Goal: Find specific page/section: Find specific page/section

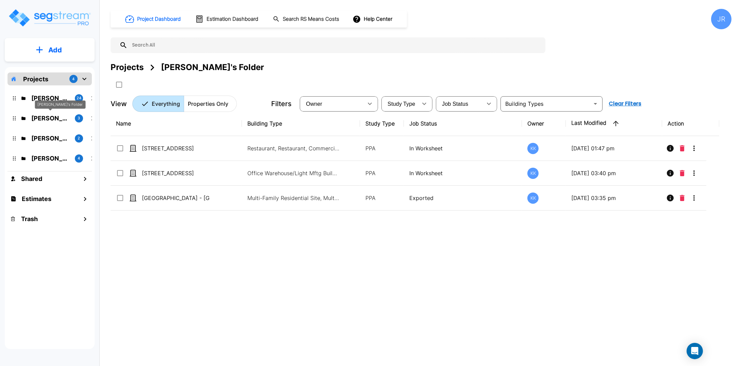
click at [51, 116] on p "[PERSON_NAME]'s Folder" at bounding box center [50, 118] width 38 height 9
click at [51, 136] on p "[PERSON_NAME]" at bounding box center [50, 138] width 38 height 9
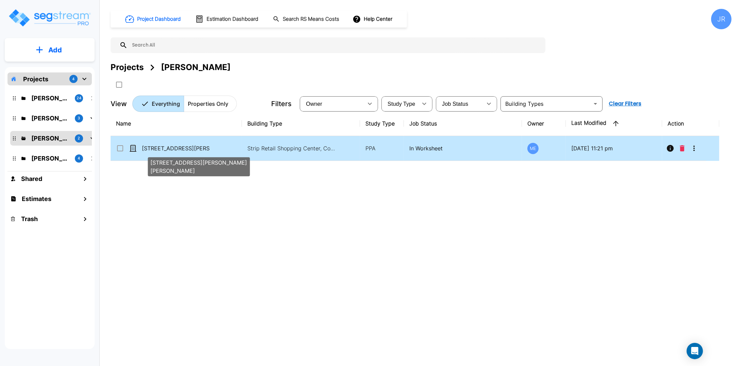
click at [169, 151] on p "[STREET_ADDRESS][PERSON_NAME][PERSON_NAME]" at bounding box center [176, 148] width 68 height 8
checkbox input "true"
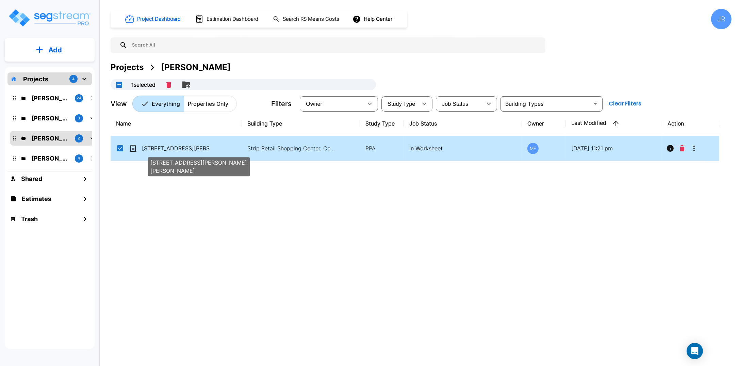
click at [169, 151] on p "[STREET_ADDRESS][PERSON_NAME][PERSON_NAME]" at bounding box center [176, 148] width 68 height 8
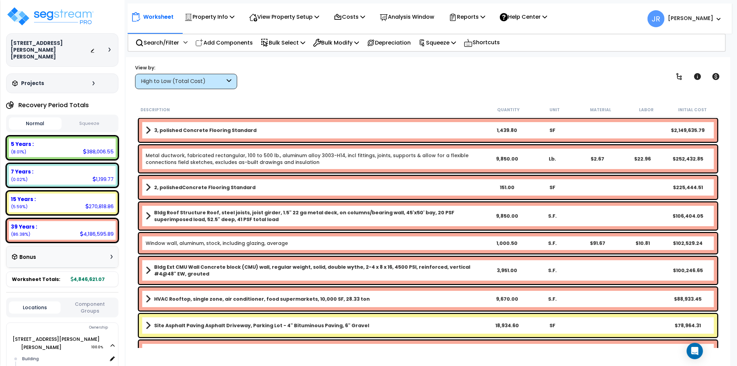
click at [231, 83] on icon at bounding box center [229, 82] width 5 height 8
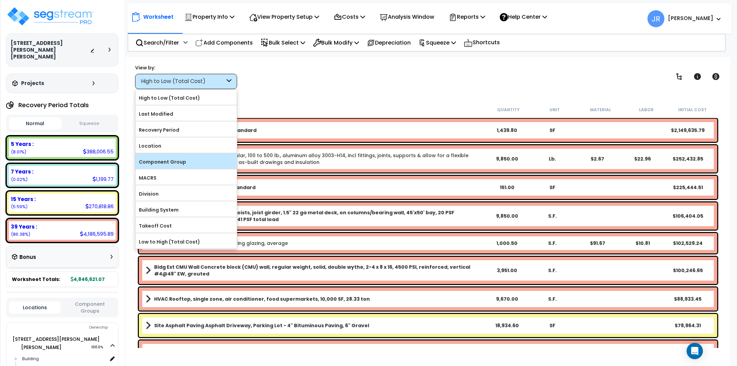
click at [185, 163] on label "Component Group" at bounding box center [185, 162] width 101 height 10
click at [0, 0] on input "Component Group" at bounding box center [0, 0] width 0 height 0
